Goal: Task Accomplishment & Management: Use online tool/utility

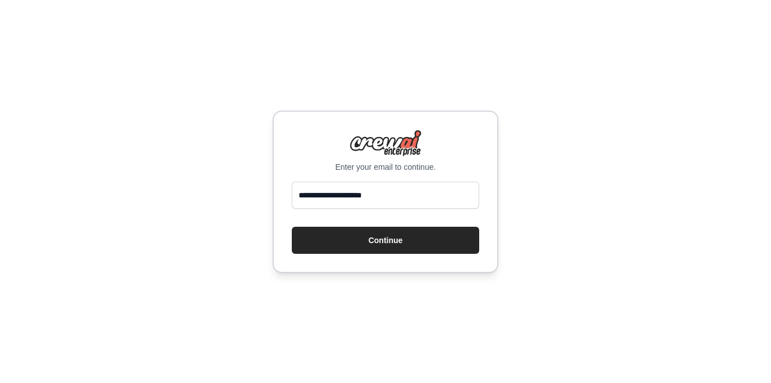
type input "**********"
click at [402, 238] on button "Continue" at bounding box center [385, 240] width 187 height 27
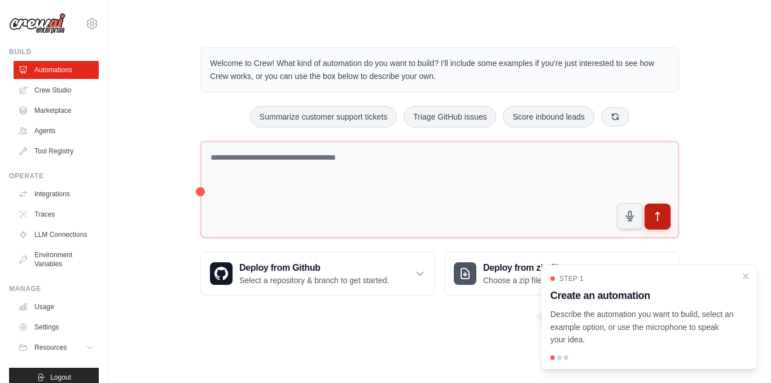
click at [659, 208] on button "submit" at bounding box center [658, 217] width 26 height 26
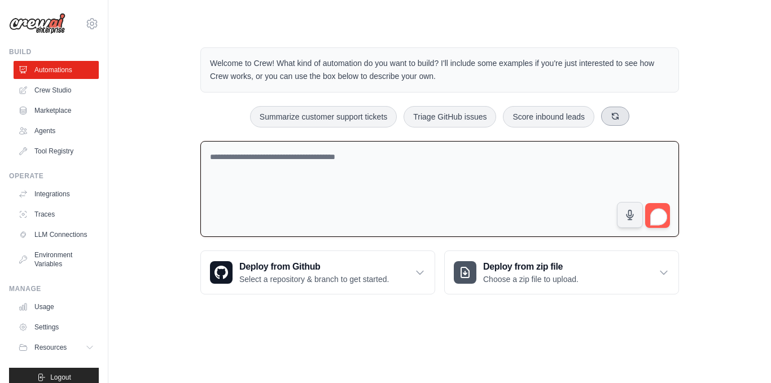
click at [629, 114] on button at bounding box center [615, 116] width 28 height 19
click at [436, 117] on button "Automate social media posting" at bounding box center [435, 116] width 127 height 21
type textarea "**********"
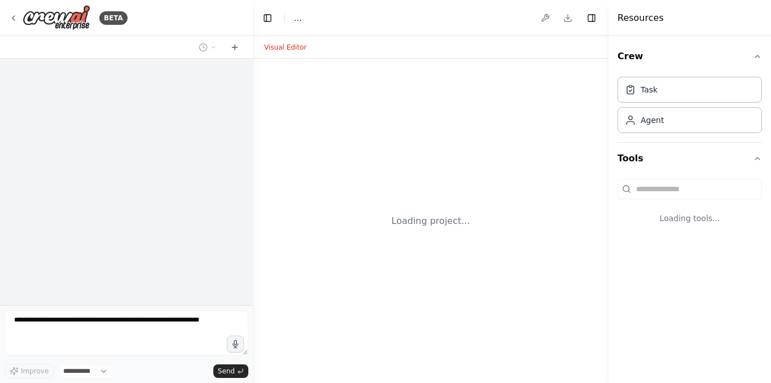
select select "****"
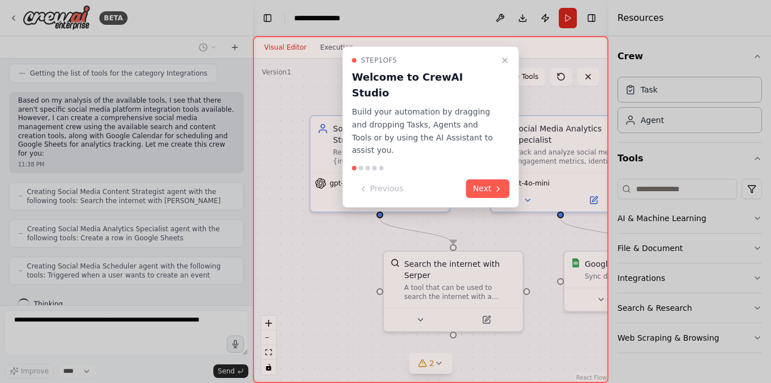
scroll to position [575, 0]
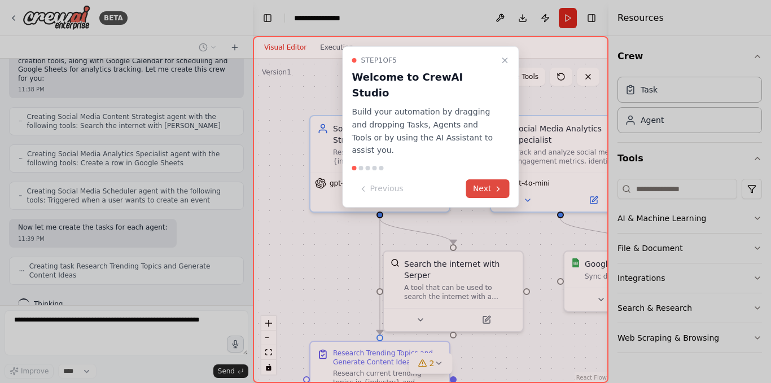
click at [496, 185] on icon at bounding box center [498, 189] width 9 height 9
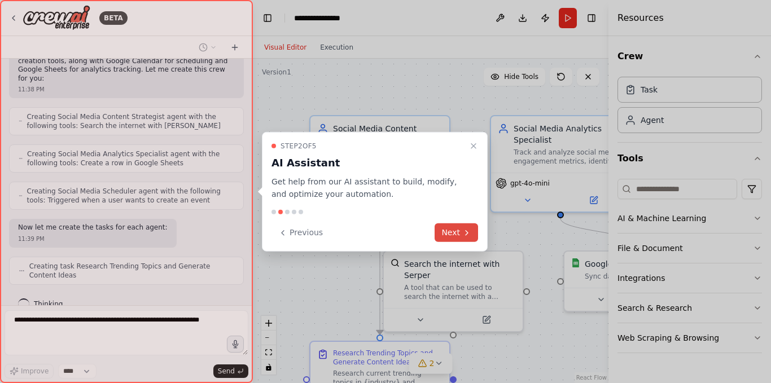
scroll to position [612, 0]
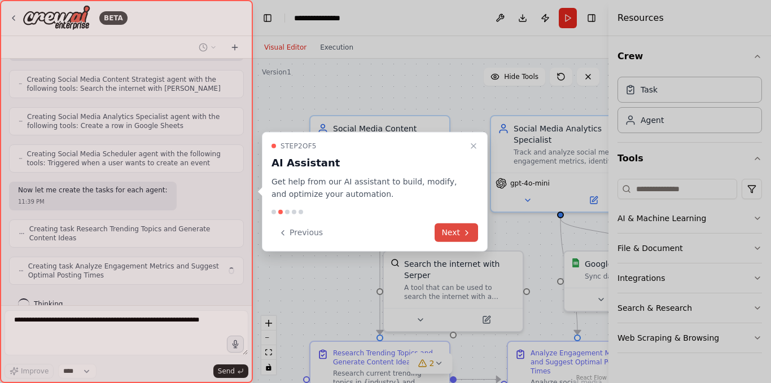
click at [455, 230] on button "Next" at bounding box center [456, 232] width 43 height 19
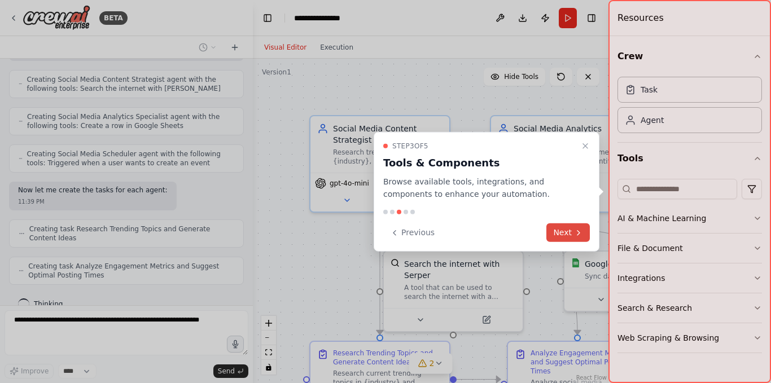
click at [568, 224] on button "Next" at bounding box center [567, 232] width 43 height 19
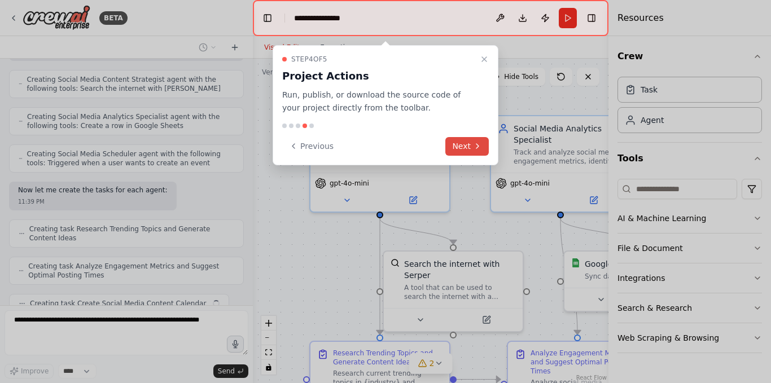
scroll to position [641, 0]
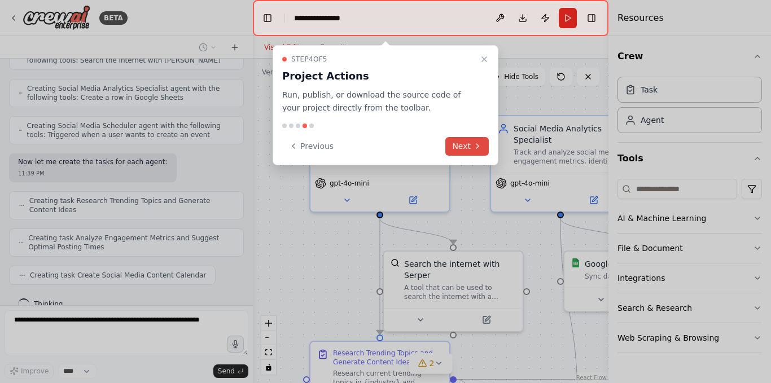
click at [467, 143] on button "Next" at bounding box center [466, 146] width 43 height 19
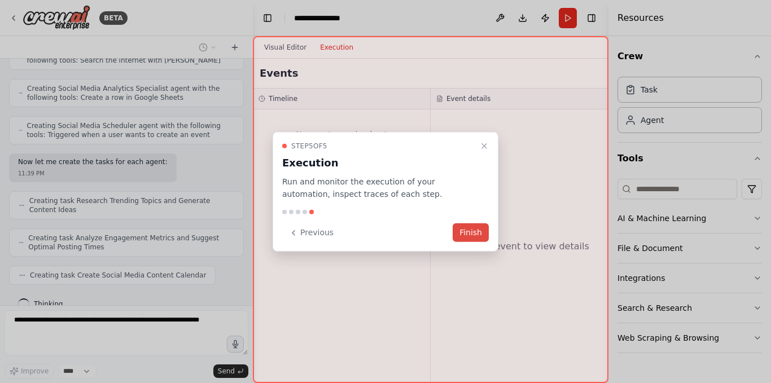
click at [463, 229] on button "Finish" at bounding box center [471, 232] width 36 height 19
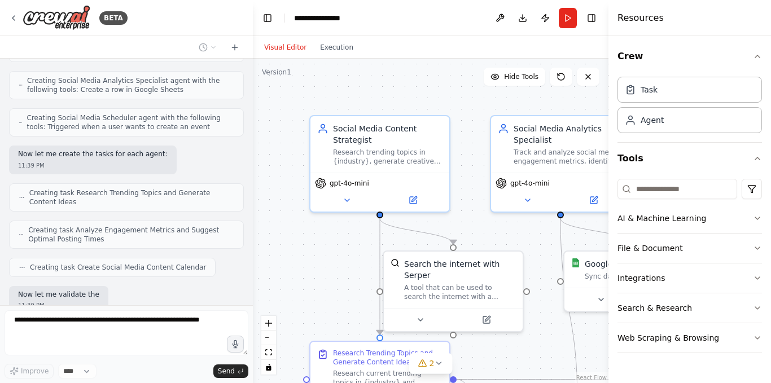
scroll to position [706, 0]
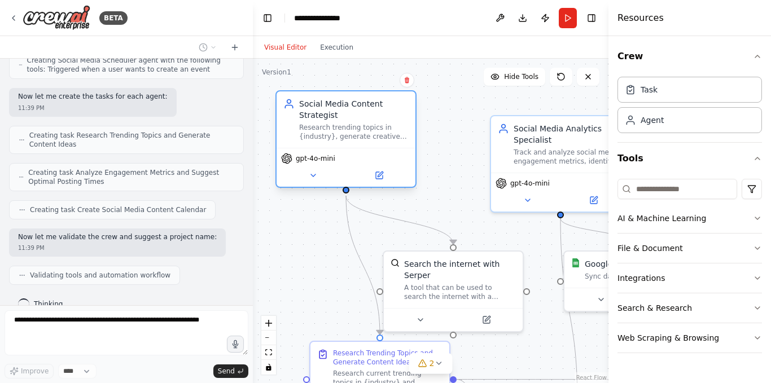
drag, startPoint x: 405, startPoint y: 154, endPoint x: 369, endPoint y: 130, distance: 43.5
click at [369, 130] on div "Research trending topics in {industry}, generate creative content ideas, and cr…" at bounding box center [353, 132] width 109 height 18
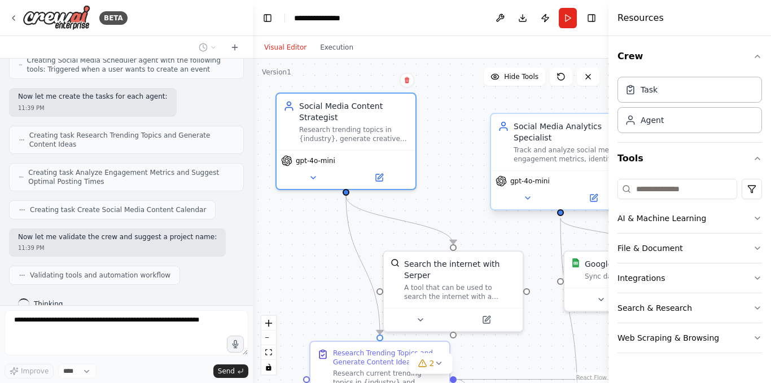
scroll to position [734, 0]
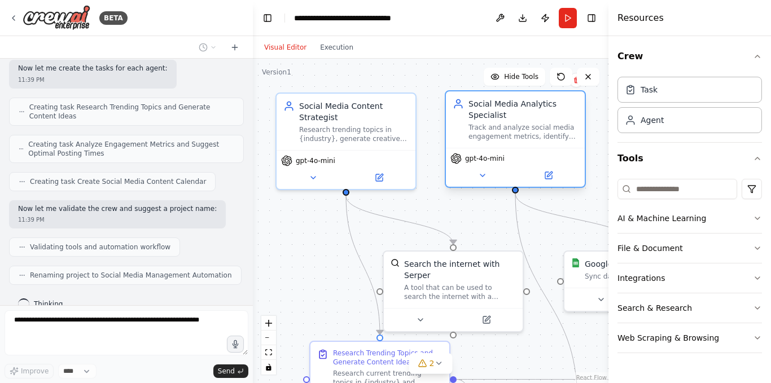
drag, startPoint x: 551, startPoint y: 143, endPoint x: 498, endPoint y: 122, distance: 57.0
click at [498, 122] on div "Social Media Analytics Specialist Track and analyze social media engagement met…" at bounding box center [522, 119] width 109 height 43
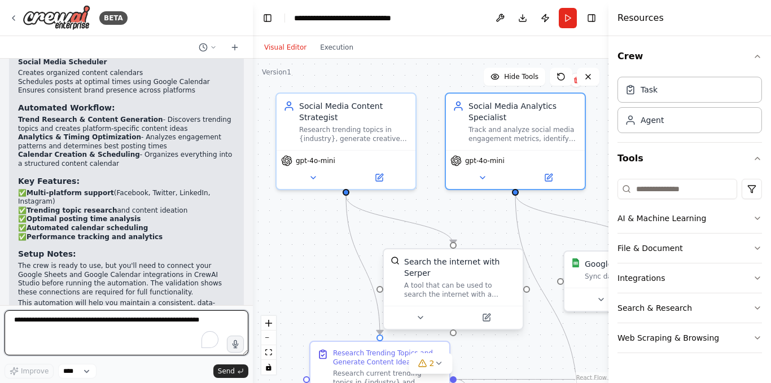
scroll to position [1130, 0]
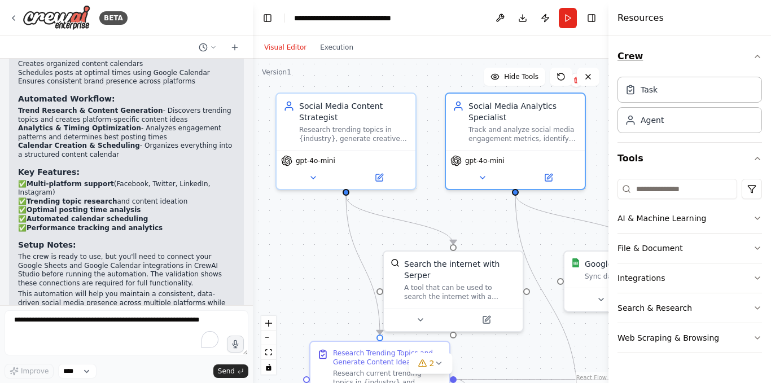
click at [757, 54] on icon "button" at bounding box center [757, 56] width 9 height 9
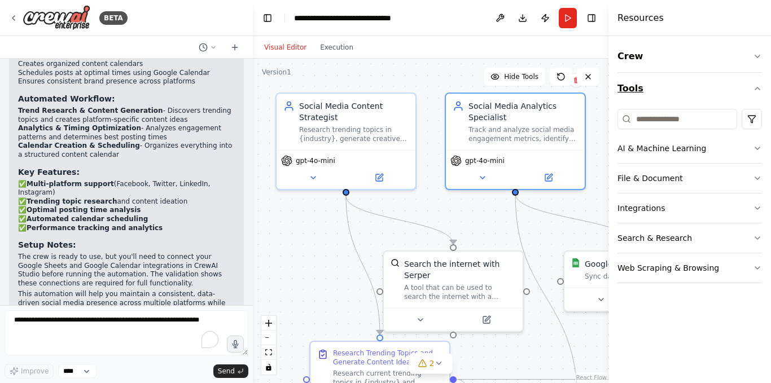
click at [759, 90] on icon "button" at bounding box center [757, 88] width 9 height 9
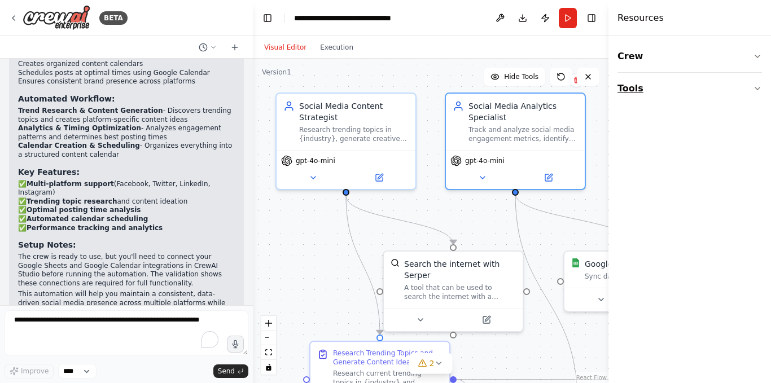
click at [759, 90] on icon "button" at bounding box center [757, 88] width 9 height 9
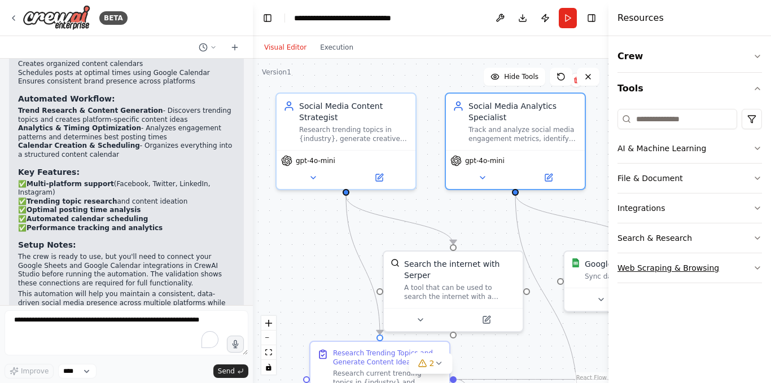
click at [758, 262] on button "Web Scraping & Browsing" at bounding box center [689, 267] width 144 height 29
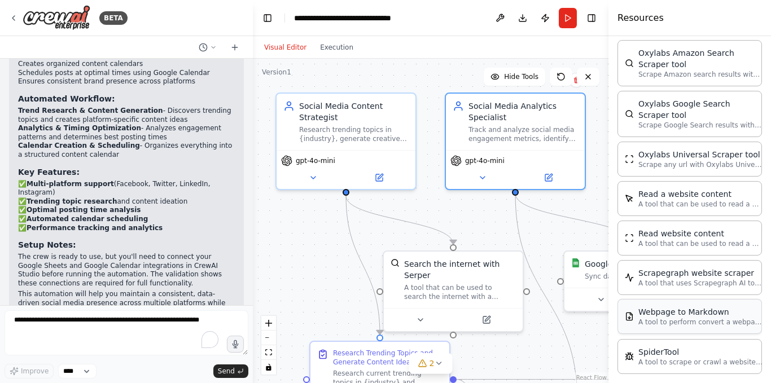
scroll to position [514, 0]
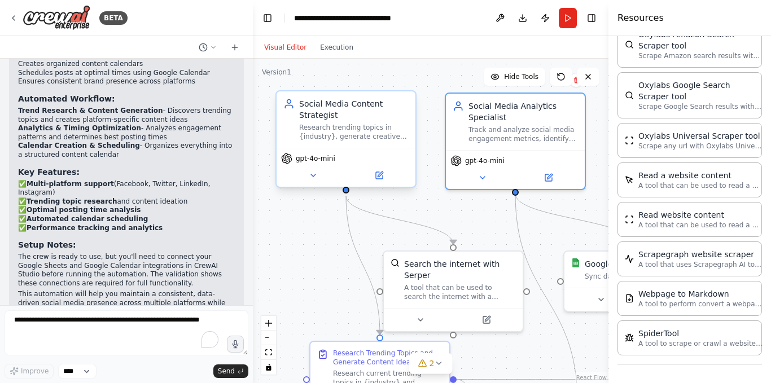
click at [357, 138] on div "Research trending topics in {industry}, generate creative content ideas, and cr…" at bounding box center [353, 132] width 109 height 18
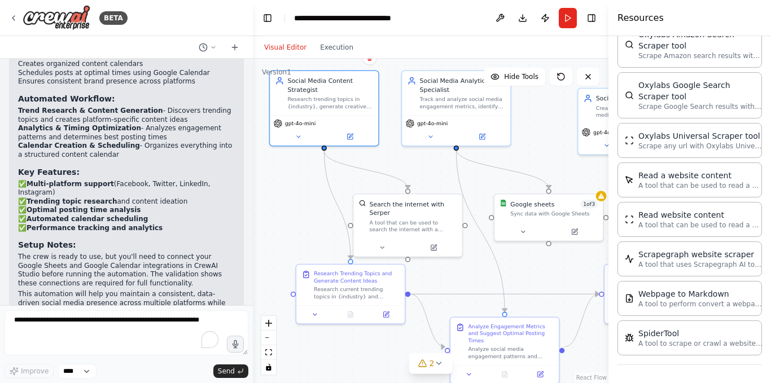
drag, startPoint x: 388, startPoint y: 246, endPoint x: 345, endPoint y: 183, distance: 76.1
click at [345, 183] on div ".deletable-edge-delete-btn { width: 20px; height: 20px; border: 0px solid #ffff…" at bounding box center [431, 221] width 356 height 325
drag, startPoint x: 422, startPoint y: 299, endPoint x: 417, endPoint y: 270, distance: 29.2
click at [417, 270] on div ".deletable-edge-delete-btn { width: 20px; height: 20px; border: 0px solid #ffff…" at bounding box center [431, 221] width 356 height 325
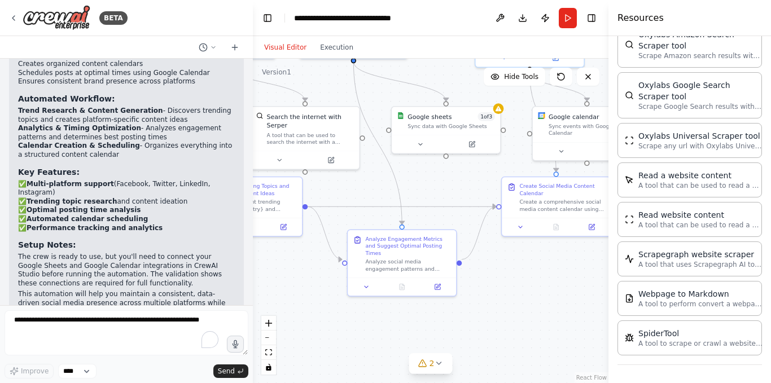
drag, startPoint x: 417, startPoint y: 270, endPoint x: 314, endPoint y: 182, distance: 135.7
click at [314, 182] on div ".deletable-edge-delete-btn { width: 20px; height: 20px; border: 0px solid #ffff…" at bounding box center [431, 221] width 356 height 325
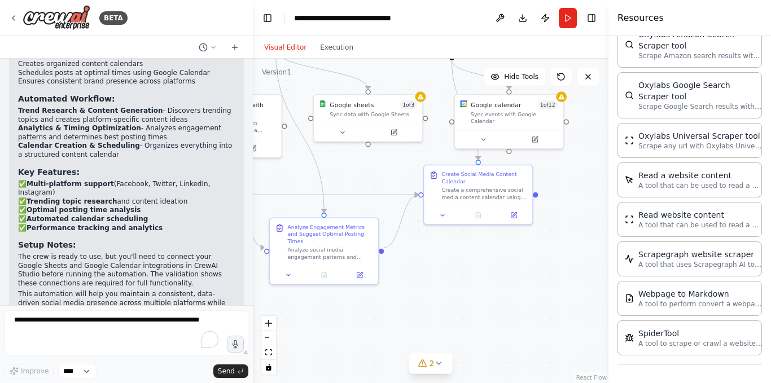
drag, startPoint x: 409, startPoint y: 169, endPoint x: 331, endPoint y: 157, distance: 78.8
click at [331, 157] on div ".deletable-edge-delete-btn { width: 20px; height: 20px; border: 0px solid #ffff…" at bounding box center [431, 221] width 356 height 325
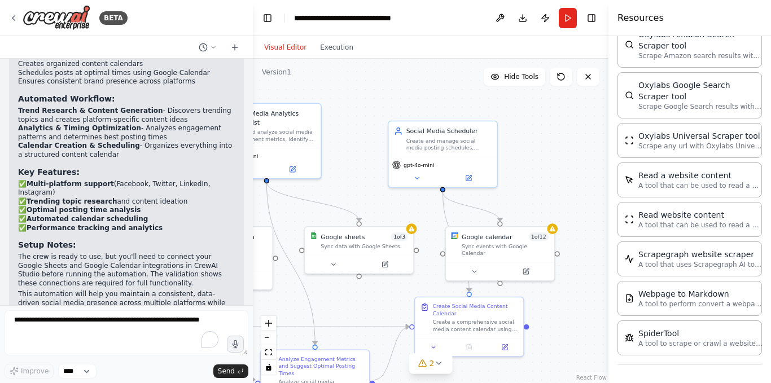
drag, startPoint x: 552, startPoint y: 177, endPoint x: 541, endPoint y: 312, distance: 135.3
click at [541, 312] on div ".deletable-edge-delete-btn { width: 20px; height: 20px; border: 0px solid #ffff…" at bounding box center [431, 221] width 356 height 325
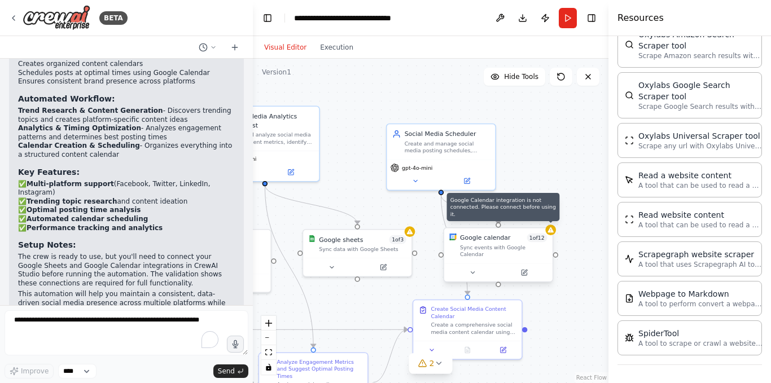
click at [551, 234] on div at bounding box center [550, 230] width 11 height 11
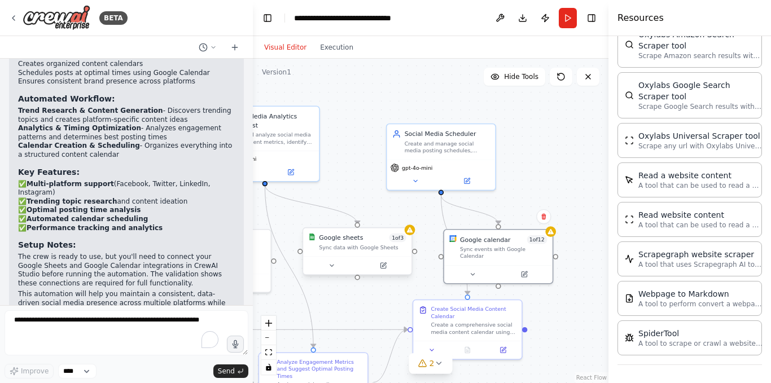
click at [384, 248] on div "Sync data with Google Sheets" at bounding box center [362, 247] width 87 height 7
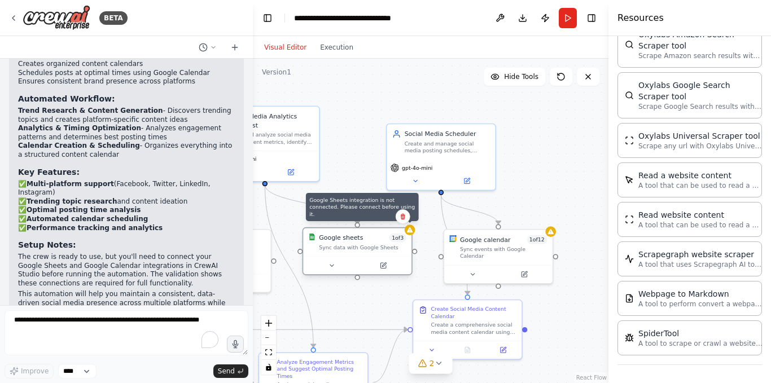
click at [411, 231] on icon at bounding box center [410, 229] width 6 height 5
click at [411, 231] on icon at bounding box center [414, 229] width 7 height 7
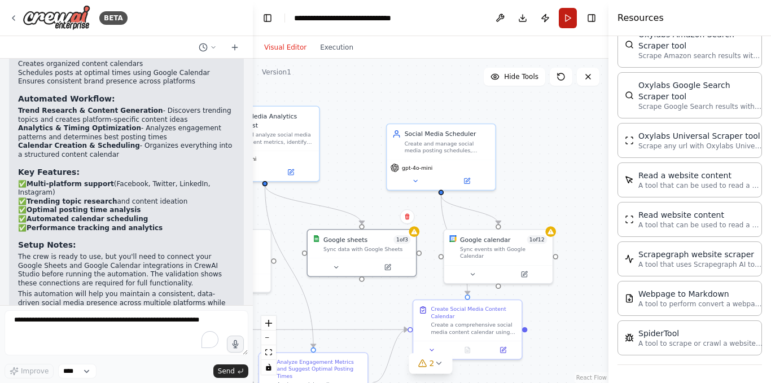
click at [569, 16] on button "Run" at bounding box center [568, 18] width 18 height 20
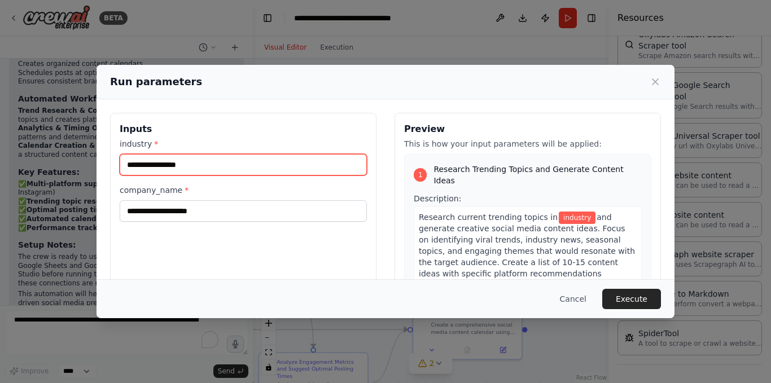
click at [226, 172] on input "industry *" at bounding box center [243, 164] width 247 height 21
click at [154, 164] on input "**********" at bounding box center [243, 164] width 247 height 21
type input "**********"
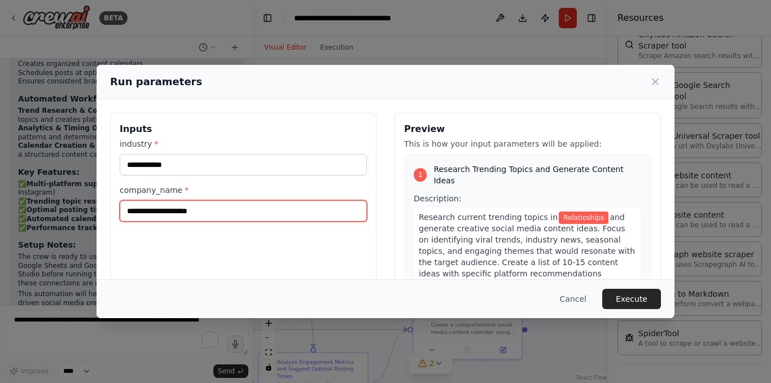
click at [305, 207] on input "company_name *" at bounding box center [243, 210] width 247 height 21
type input "*"
type input "********"
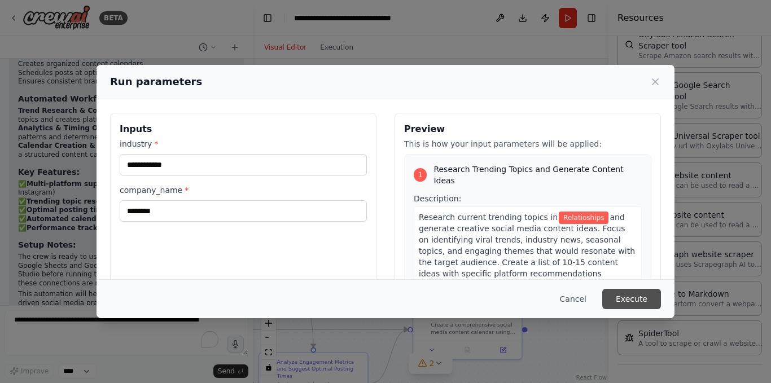
click at [640, 299] on button "Execute" at bounding box center [631, 299] width 59 height 20
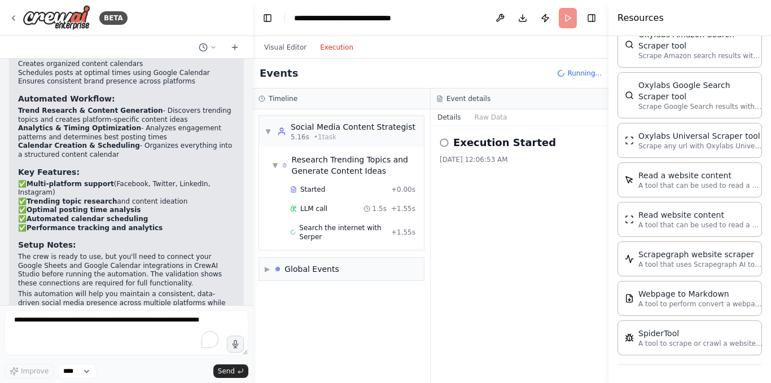
click at [335, 43] on button "Execution" at bounding box center [336, 48] width 47 height 14
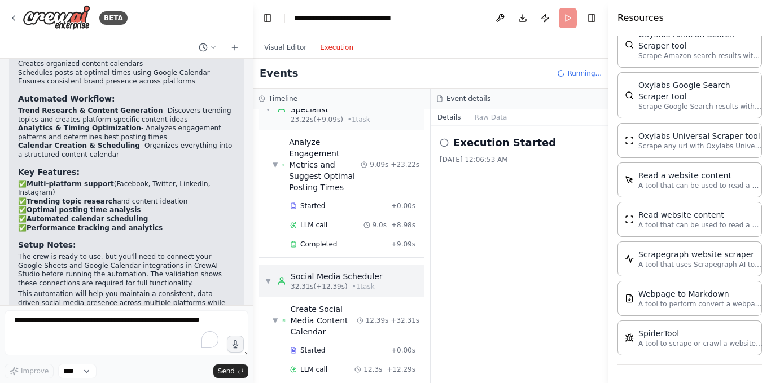
scroll to position [271, 0]
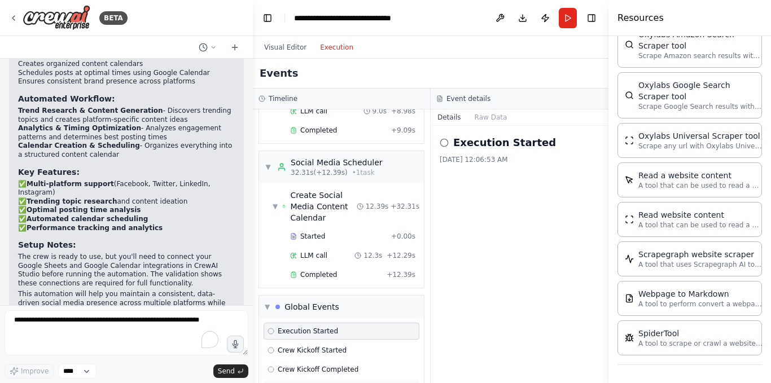
click at [321, 383] on span "Execution Completed" at bounding box center [314, 388] width 72 height 9
click at [276, 45] on button "Visual Editor" at bounding box center [285, 48] width 56 height 14
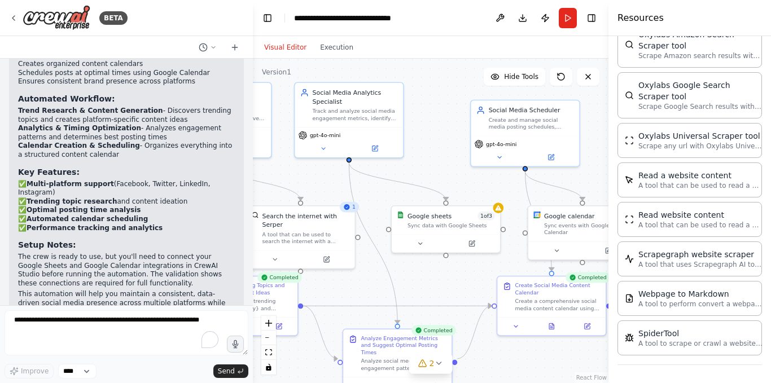
drag, startPoint x: 381, startPoint y: 164, endPoint x: 465, endPoint y: 141, distance: 87.4
click at [465, 141] on div ".deletable-edge-delete-btn { width: 20px; height: 20px; border: 0px solid #ffff…" at bounding box center [431, 221] width 356 height 325
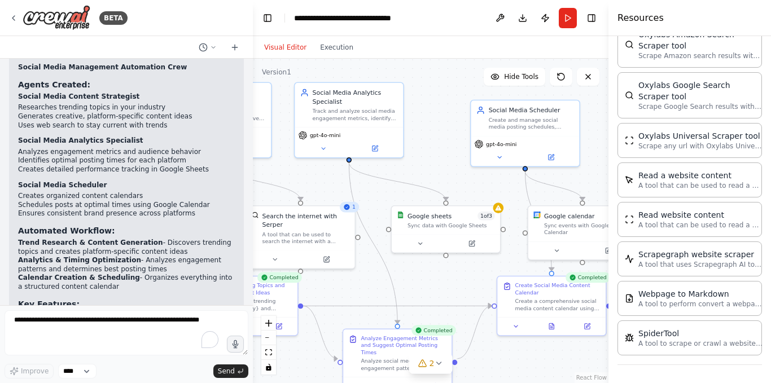
scroll to position [1130, 0]
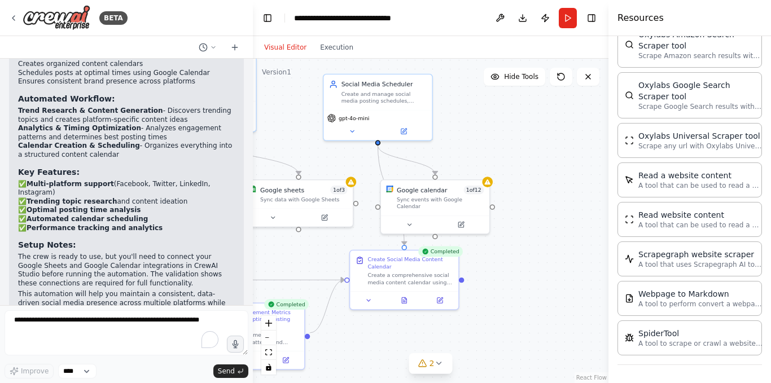
drag, startPoint x: 443, startPoint y: 293, endPoint x: 296, endPoint y: 267, distance: 149.6
click at [296, 267] on div ".deletable-edge-delete-btn { width: 20px; height: 20px; border: 0px solid #ffff…" at bounding box center [431, 221] width 356 height 325
click at [499, 23] on button at bounding box center [500, 18] width 18 height 20
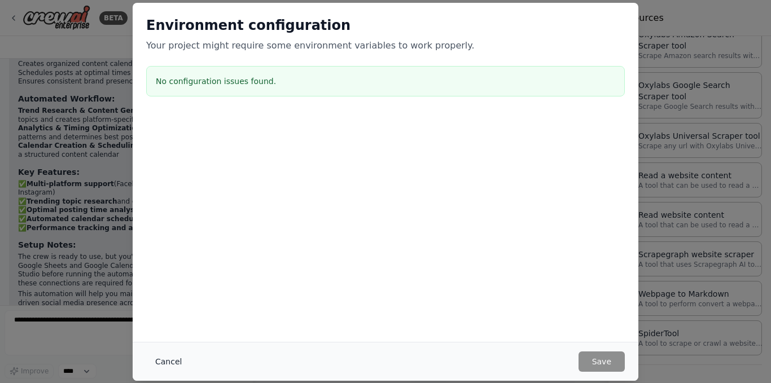
click at [172, 365] on button "Cancel" at bounding box center [168, 362] width 45 height 20
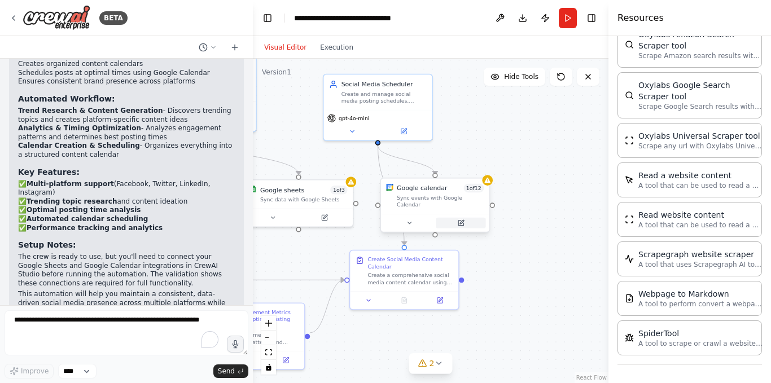
click at [462, 220] on icon at bounding box center [461, 222] width 4 height 4
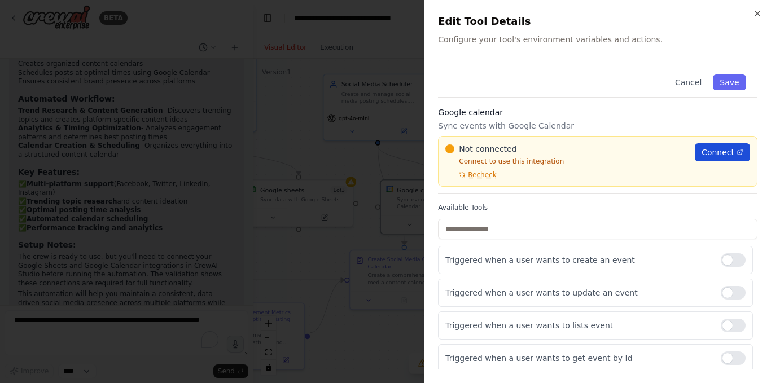
click at [702, 155] on span "Connect" at bounding box center [718, 152] width 33 height 11
click at [709, 149] on span "Connect" at bounding box center [718, 152] width 33 height 11
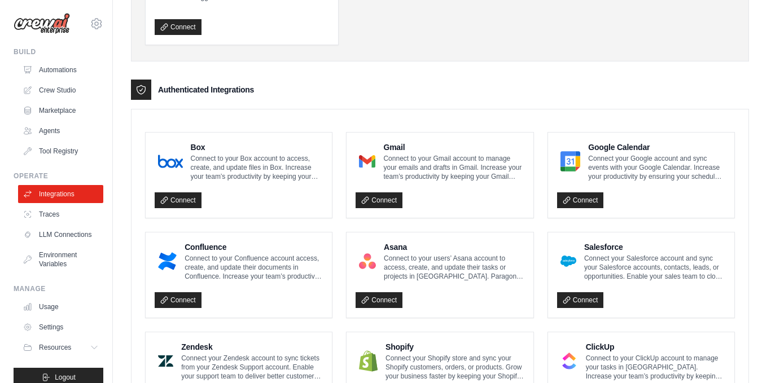
scroll to position [207, 0]
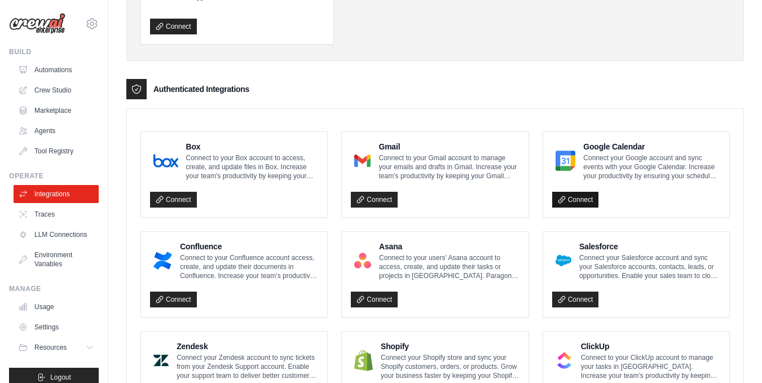
click at [563, 199] on icon at bounding box center [562, 200] width 8 height 8
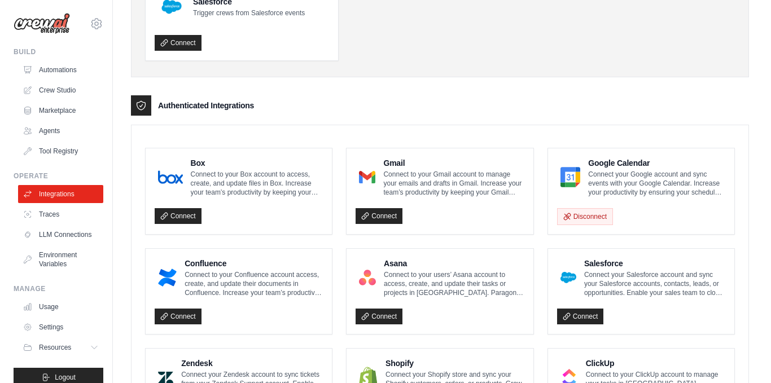
scroll to position [229, 0]
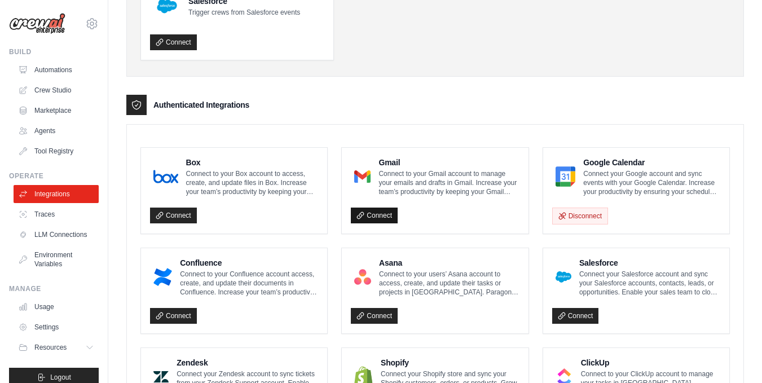
click at [377, 215] on link "Connect" at bounding box center [374, 216] width 47 height 16
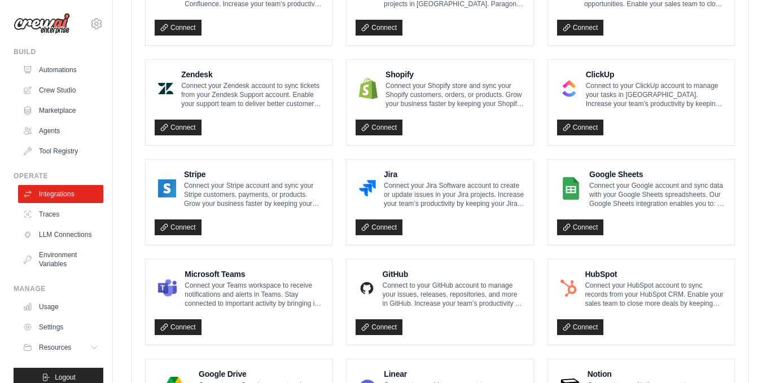
scroll to position [520, 0]
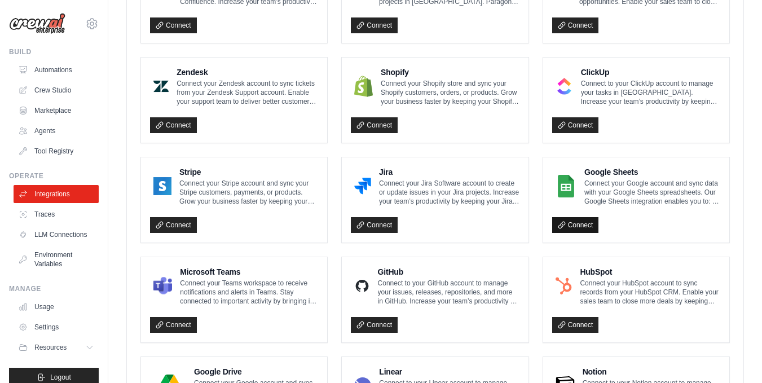
click at [568, 225] on link "Connect" at bounding box center [576, 225] width 47 height 16
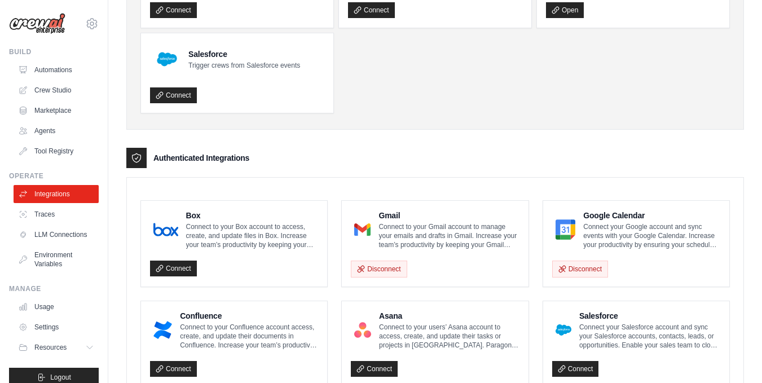
scroll to position [138, 0]
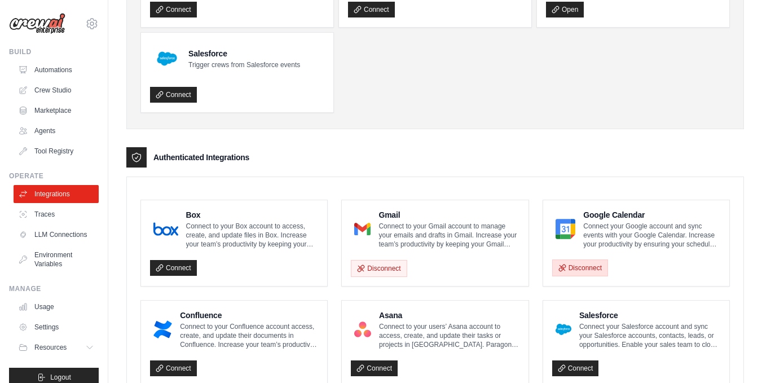
click at [585, 270] on button "Disconnect" at bounding box center [581, 268] width 56 height 17
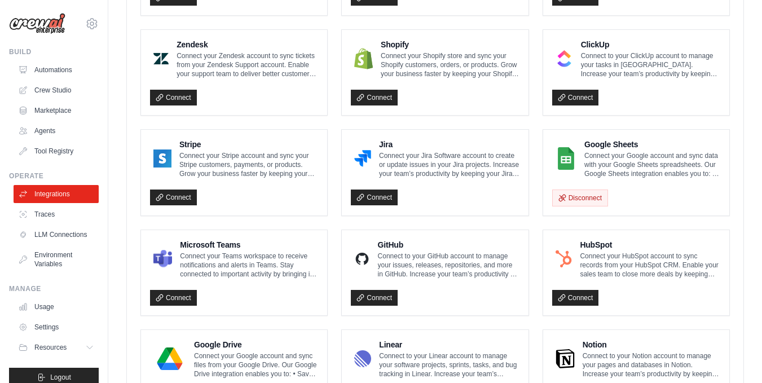
scroll to position [510, 0]
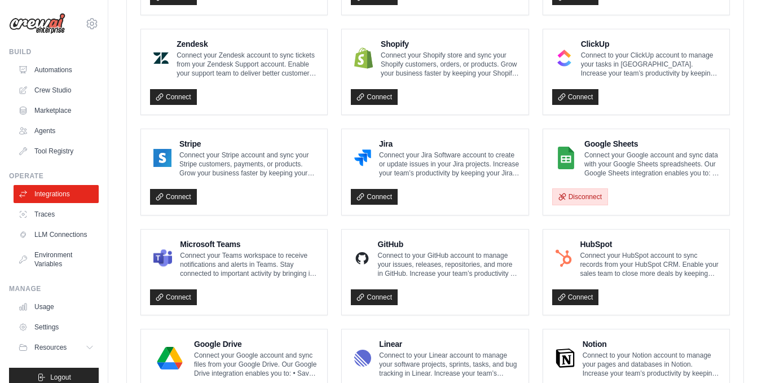
click at [591, 193] on button "Disconnect" at bounding box center [581, 196] width 56 height 17
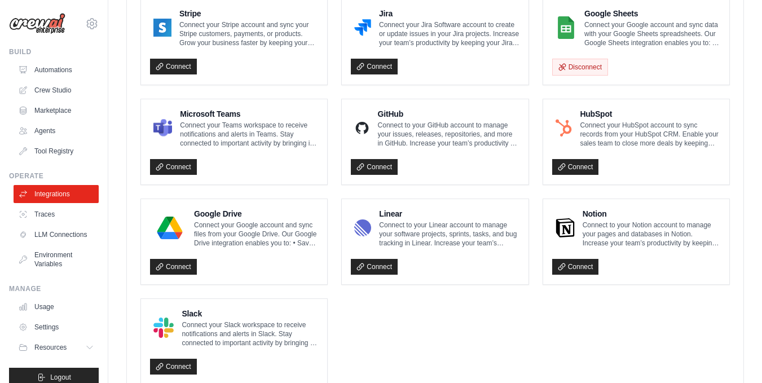
scroll to position [673, 0]
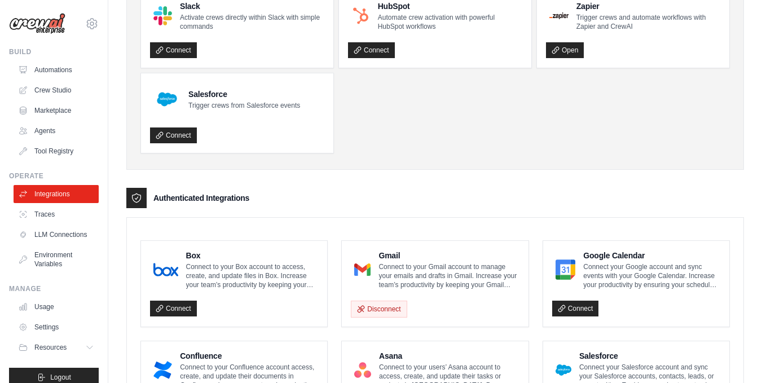
scroll to position [95, 0]
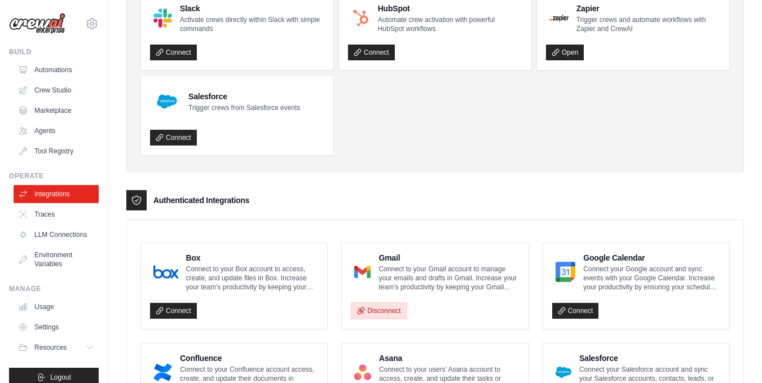
click at [379, 309] on button "Disconnect" at bounding box center [379, 310] width 56 height 17
click at [383, 313] on link "Connect" at bounding box center [374, 311] width 47 height 16
